Goal: Task Accomplishment & Management: Manage account settings

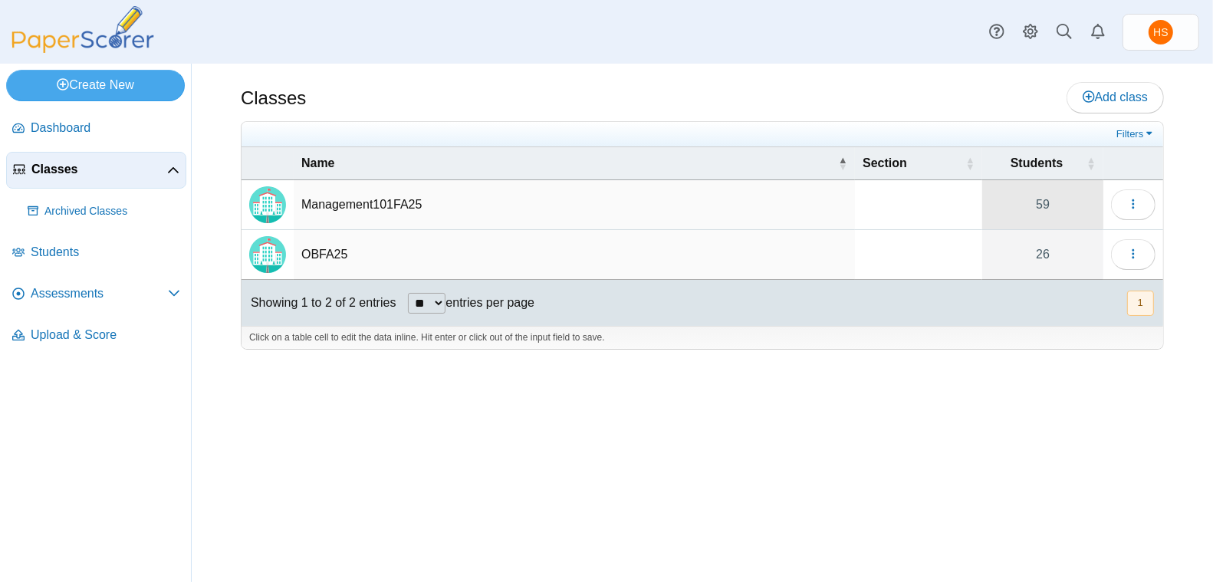
click at [1051, 198] on link "59" at bounding box center [1042, 204] width 121 height 49
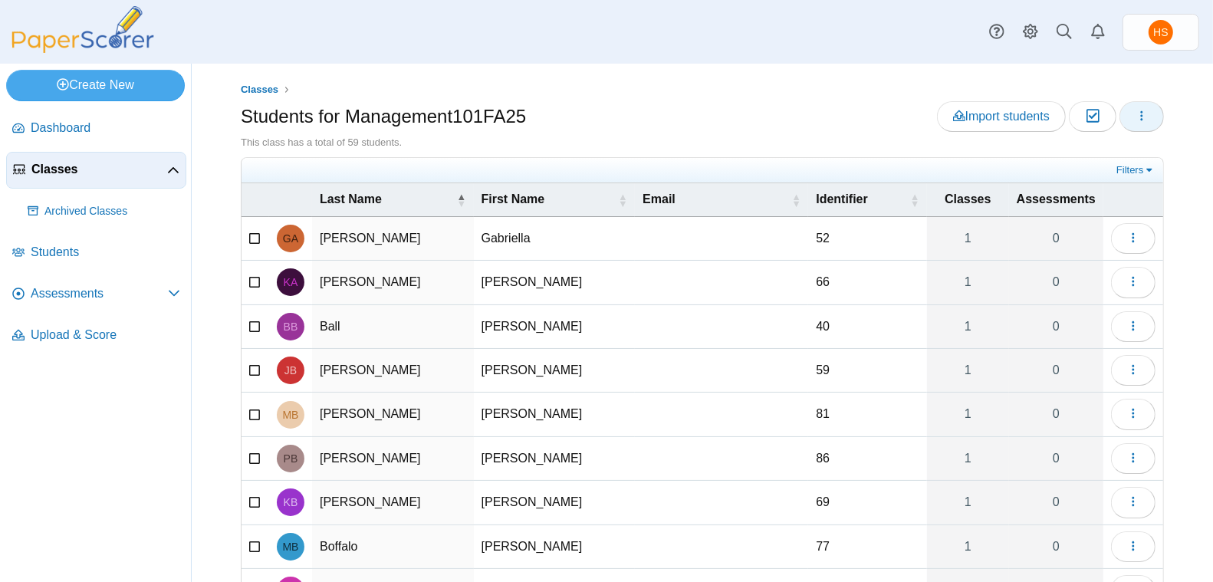
click at [1136, 120] on button "button" at bounding box center [1141, 116] width 44 height 31
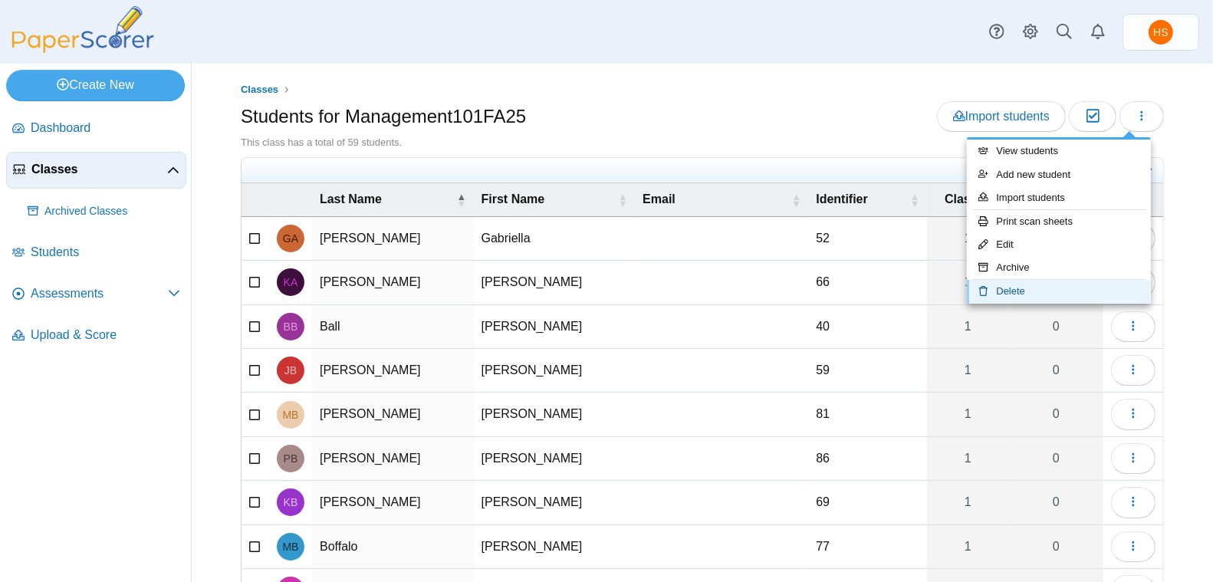
click at [1032, 290] on link "Delete" at bounding box center [1059, 291] width 184 height 23
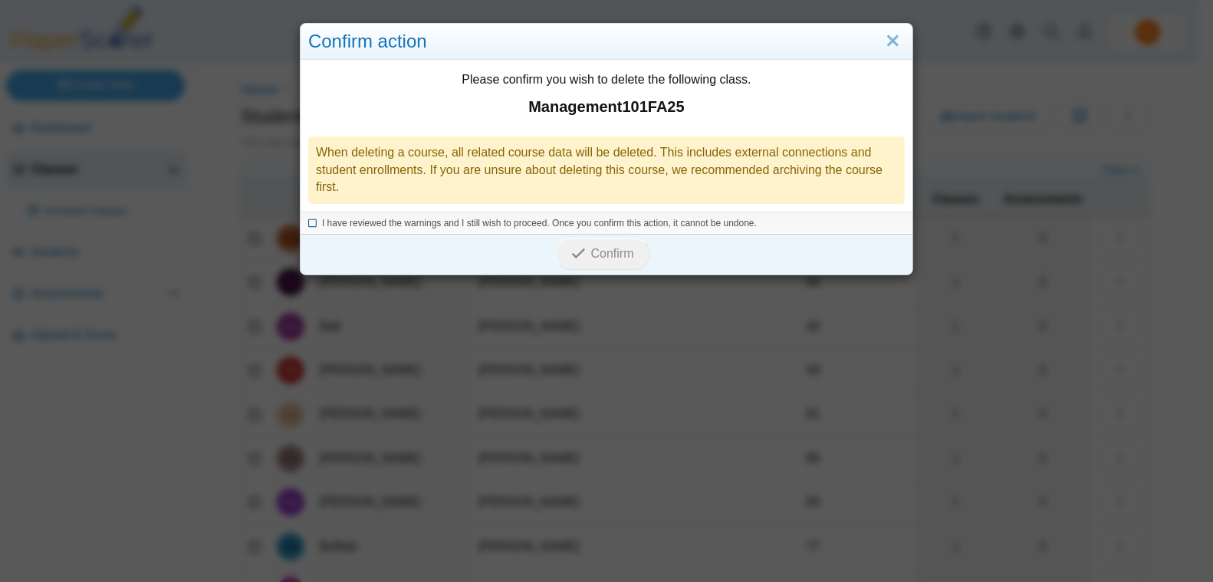
click at [308, 222] on icon at bounding box center [312, 221] width 9 height 8
click at [591, 250] on span "Confirm" at bounding box center [612, 253] width 43 height 13
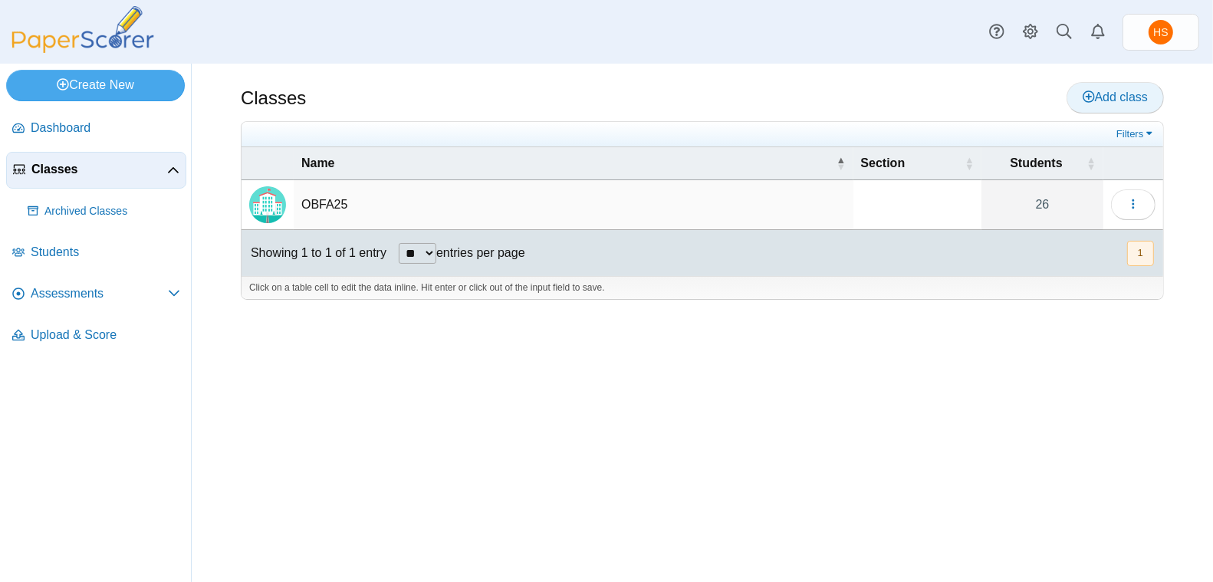
click at [1131, 96] on span "Add class" at bounding box center [1114, 96] width 65 height 13
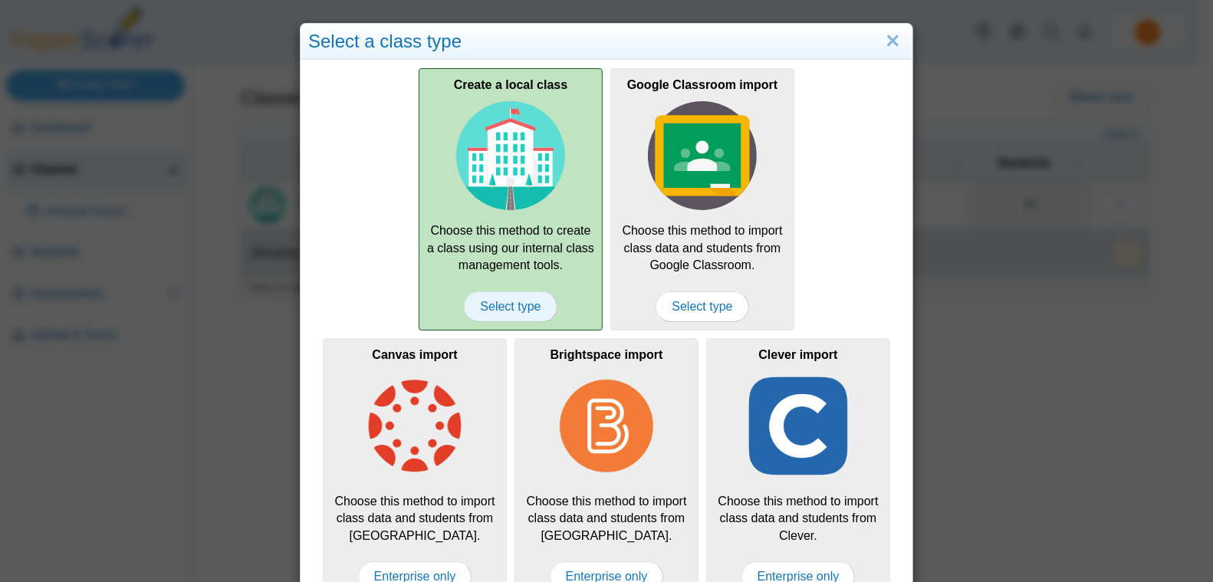
click at [520, 303] on span "Select type" at bounding box center [510, 306] width 93 height 31
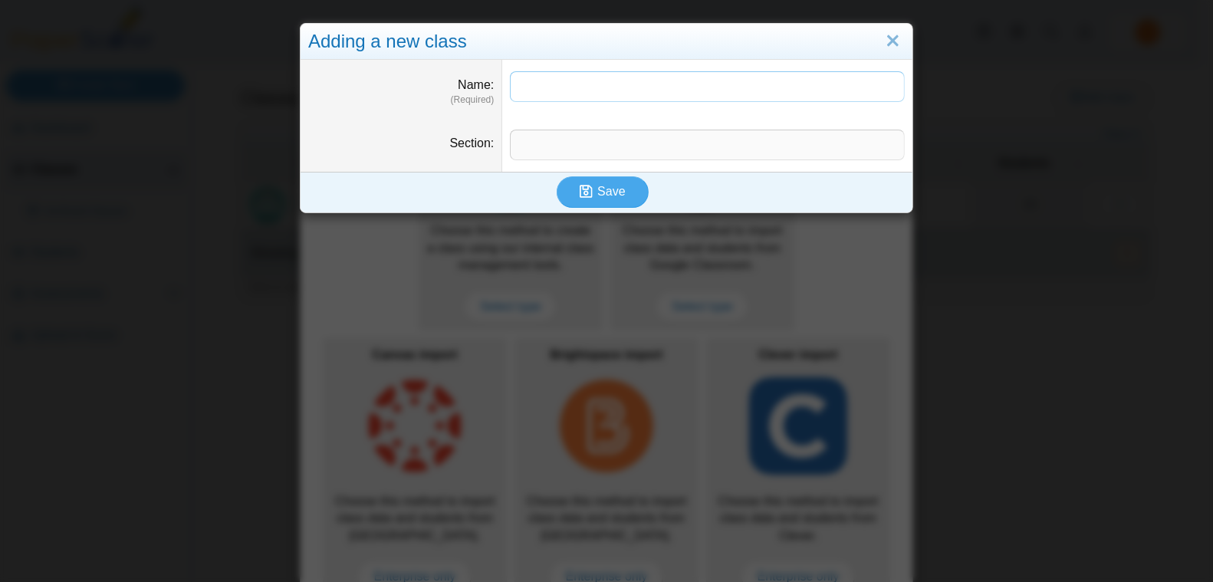
click at [544, 80] on input "Name" at bounding box center [707, 86] width 395 height 31
type input "**********"
click at [597, 186] on span "Save" at bounding box center [611, 191] width 28 height 13
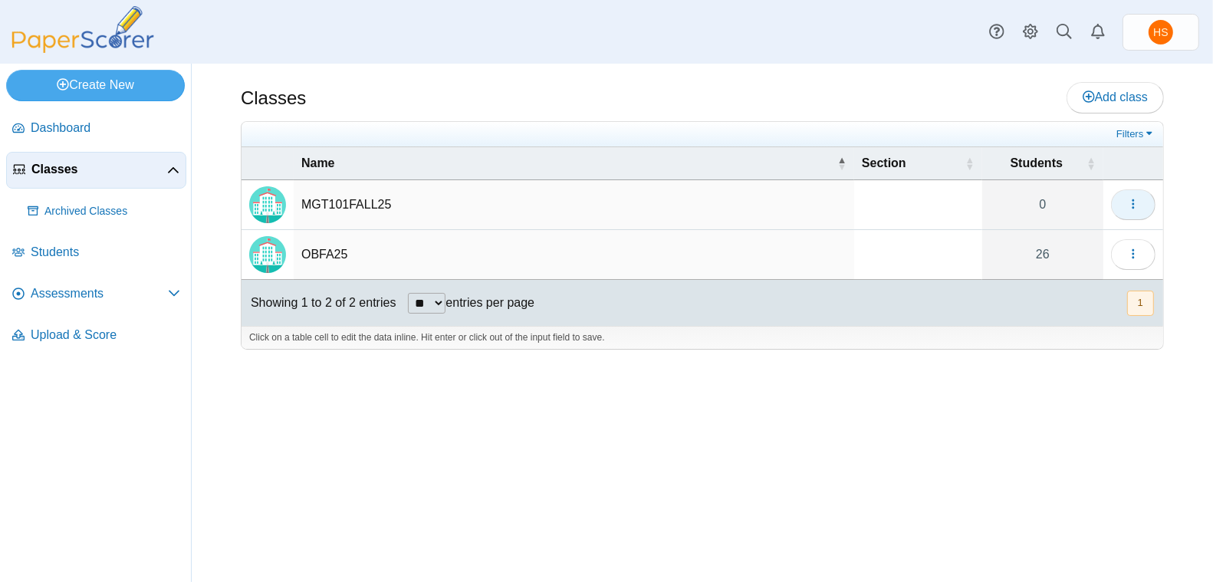
click at [1134, 198] on icon "button" at bounding box center [1133, 204] width 12 height 12
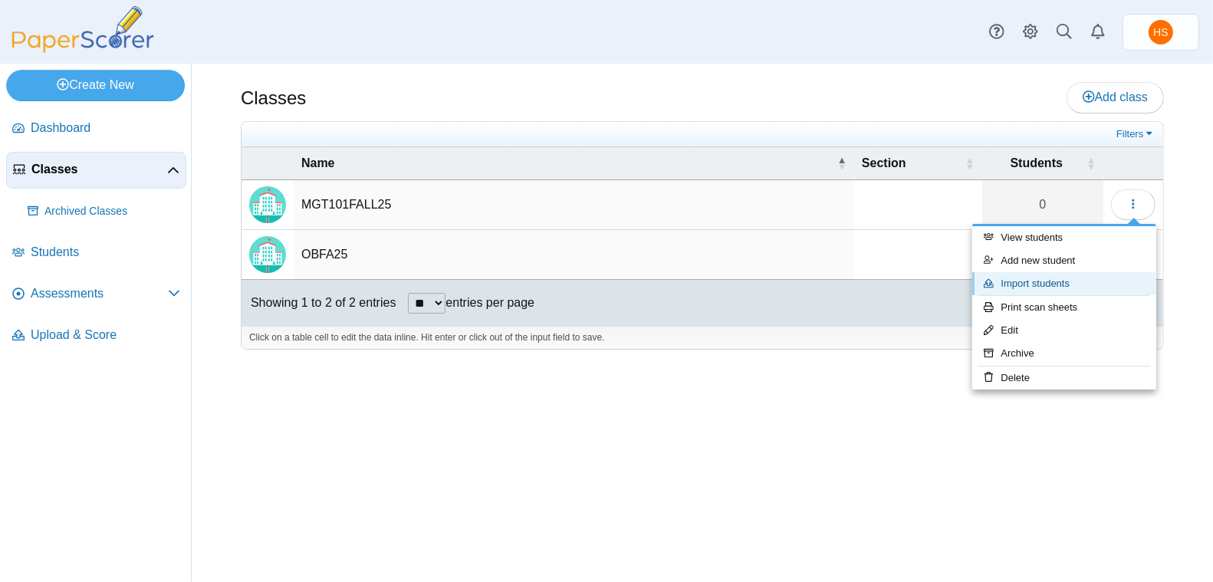
click at [1056, 280] on link "Import students" at bounding box center [1064, 283] width 184 height 23
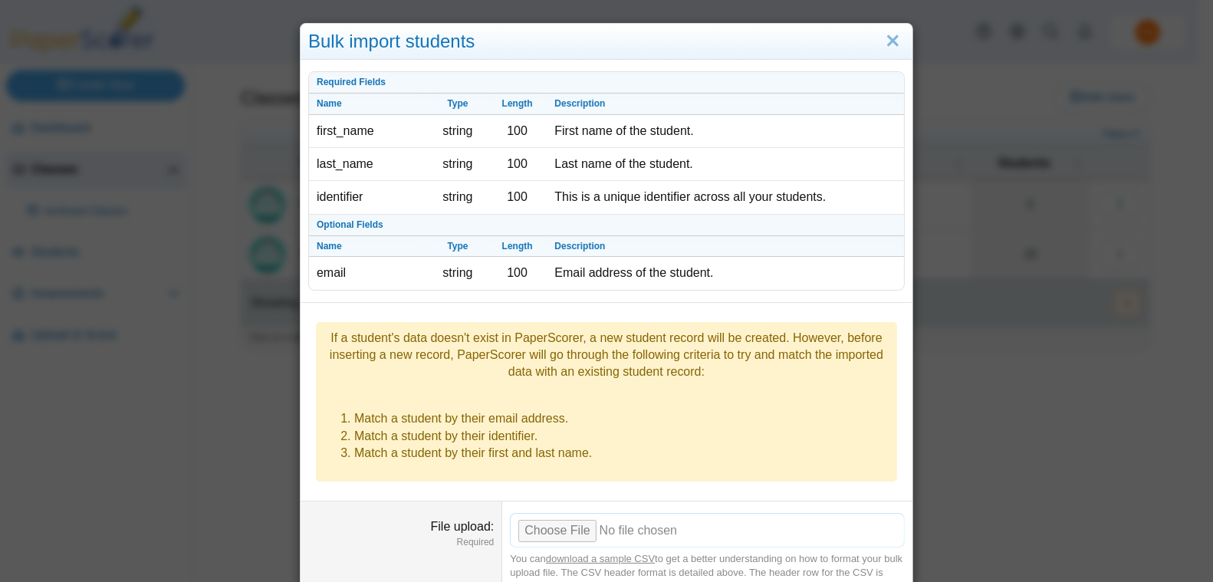
scroll to position [125, 0]
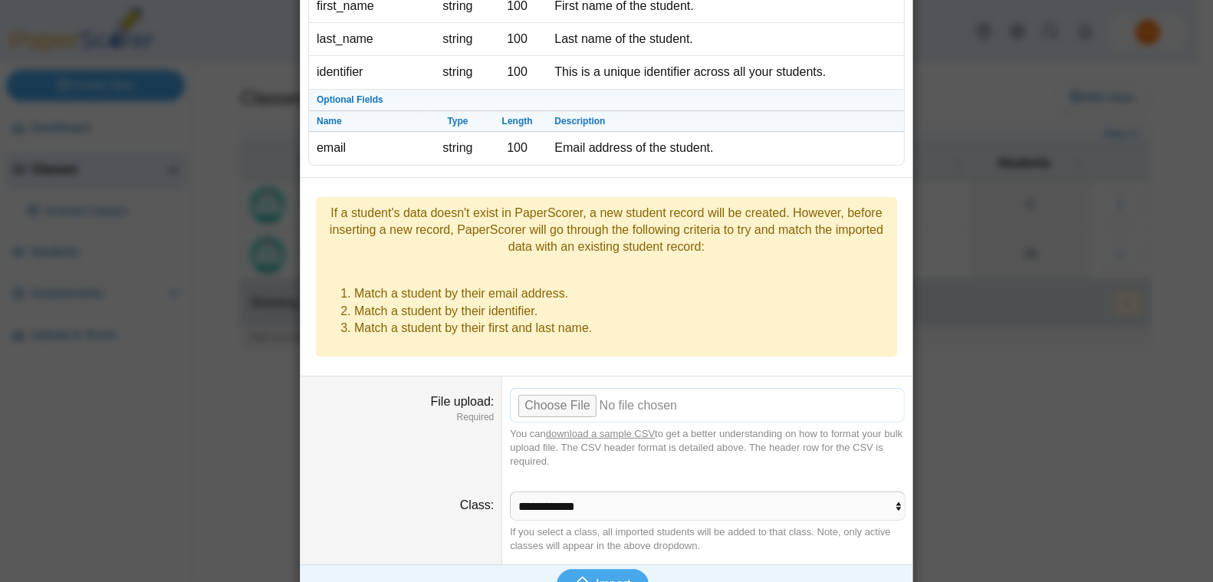
click at [557, 388] on input "File upload" at bounding box center [707, 405] width 395 height 34
type input "**********"
click at [607, 577] on span "Import" at bounding box center [613, 583] width 34 height 13
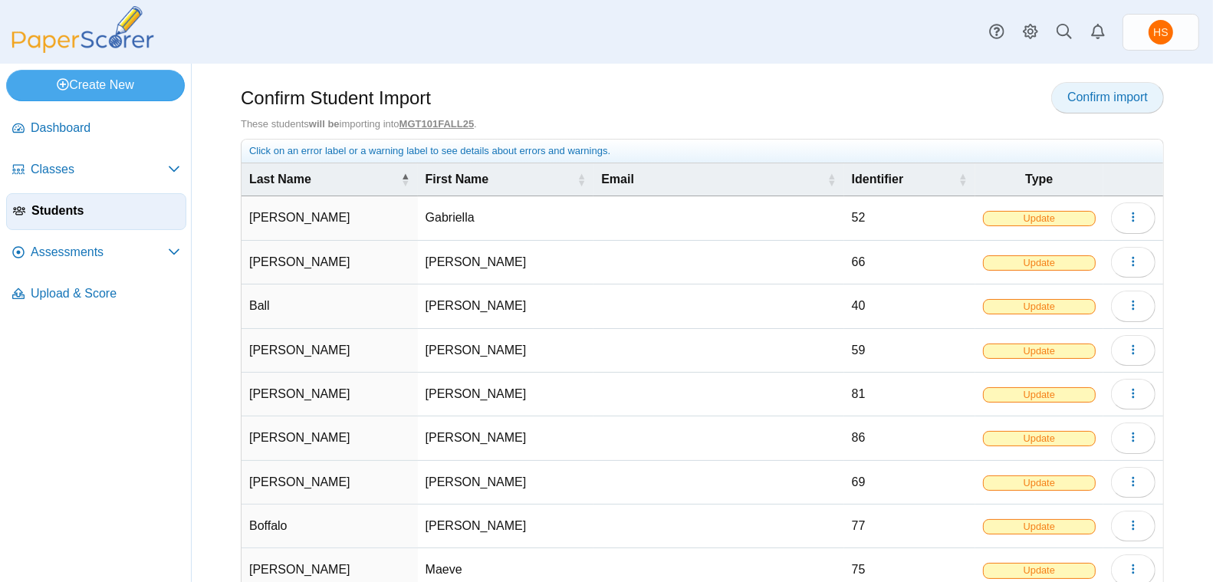
click at [1080, 97] on span "Confirm import" at bounding box center [1107, 96] width 80 height 13
